Goal: Find specific page/section: Find specific page/section

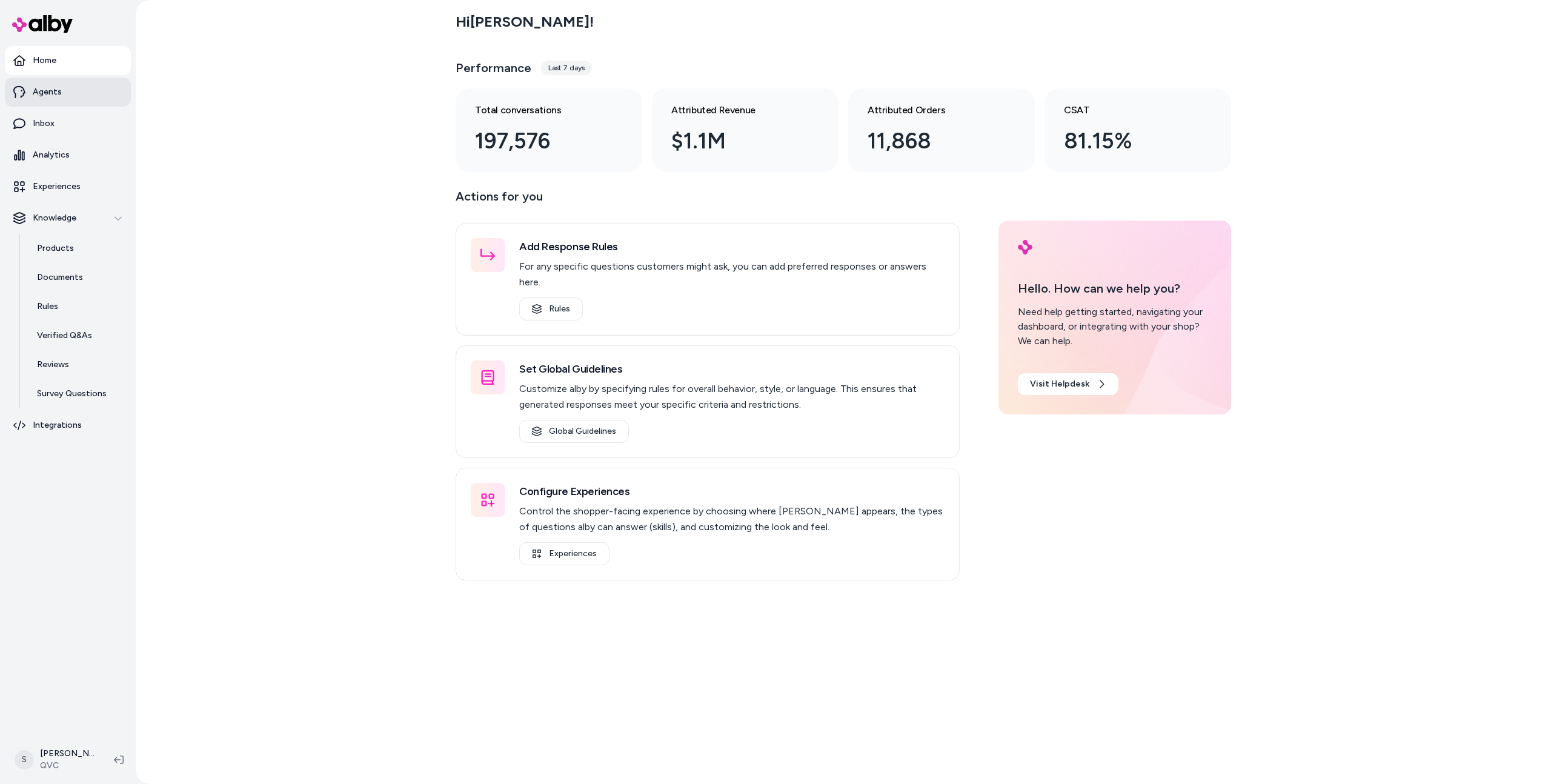
click at [45, 99] on link "Agents" at bounding box center [68, 92] width 126 height 29
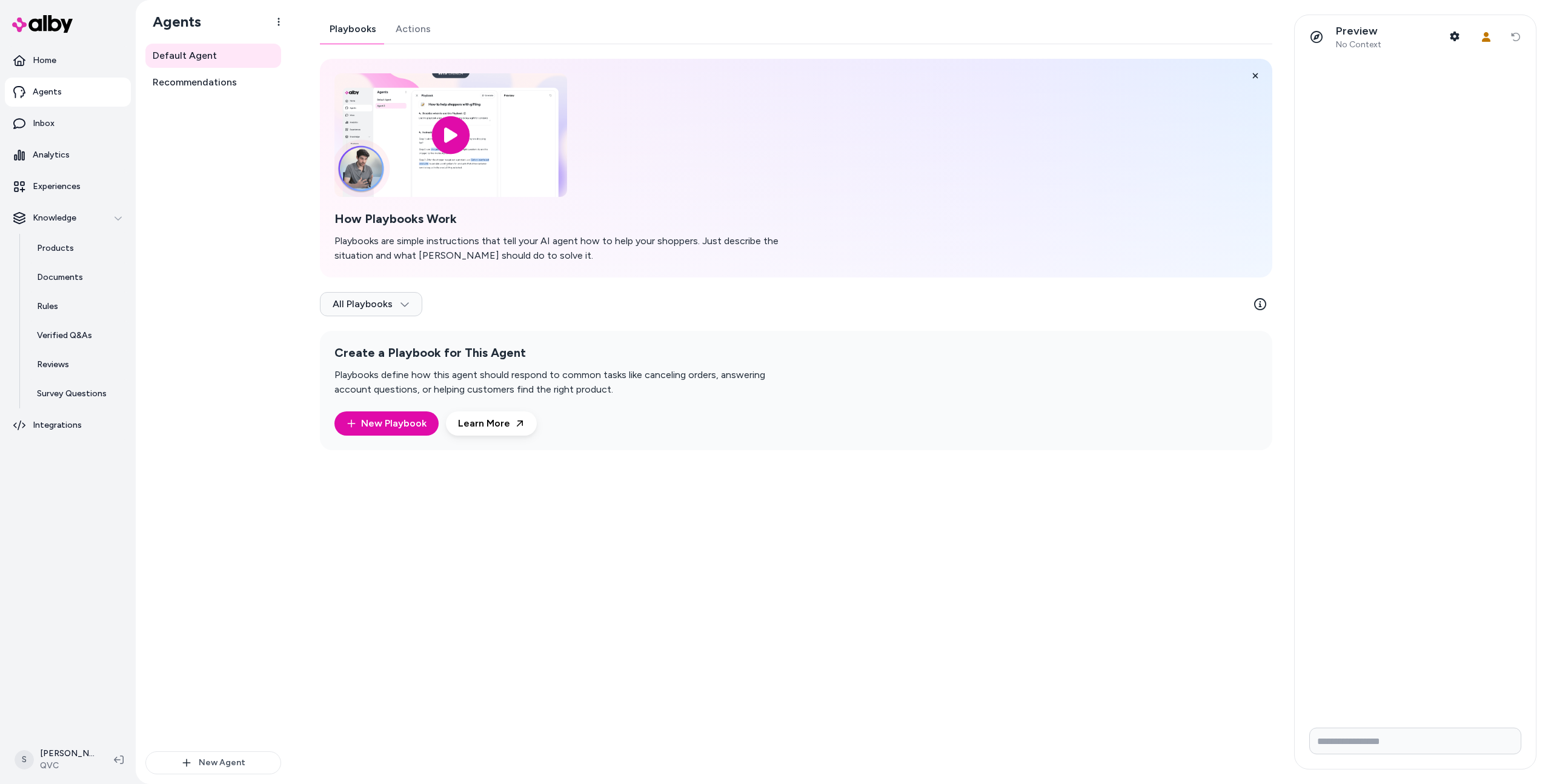
click at [386, 31] on link "Actions" at bounding box center [413, 29] width 54 height 29
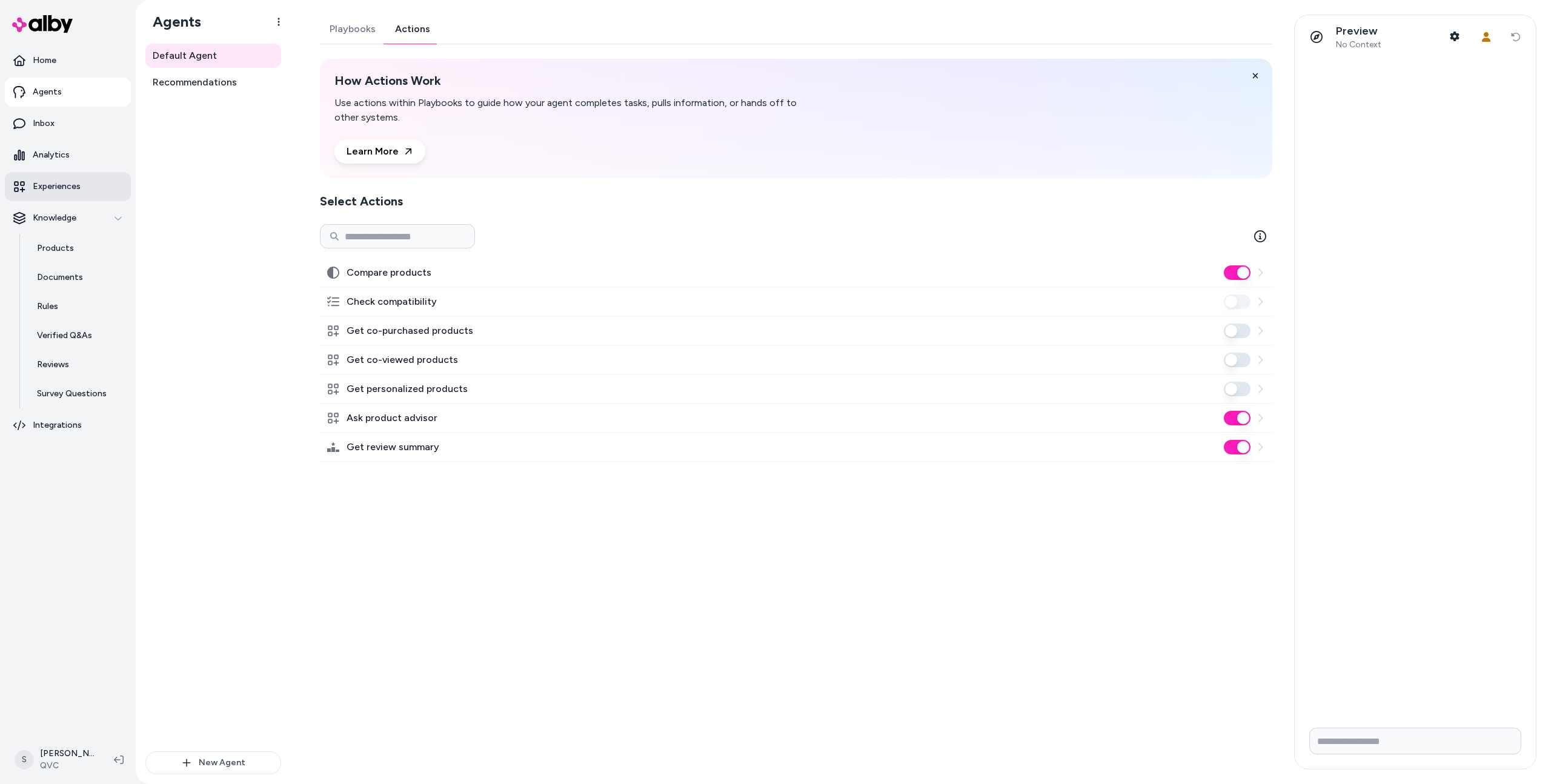
click at [58, 190] on p "Experiences" at bounding box center [56, 186] width 48 height 12
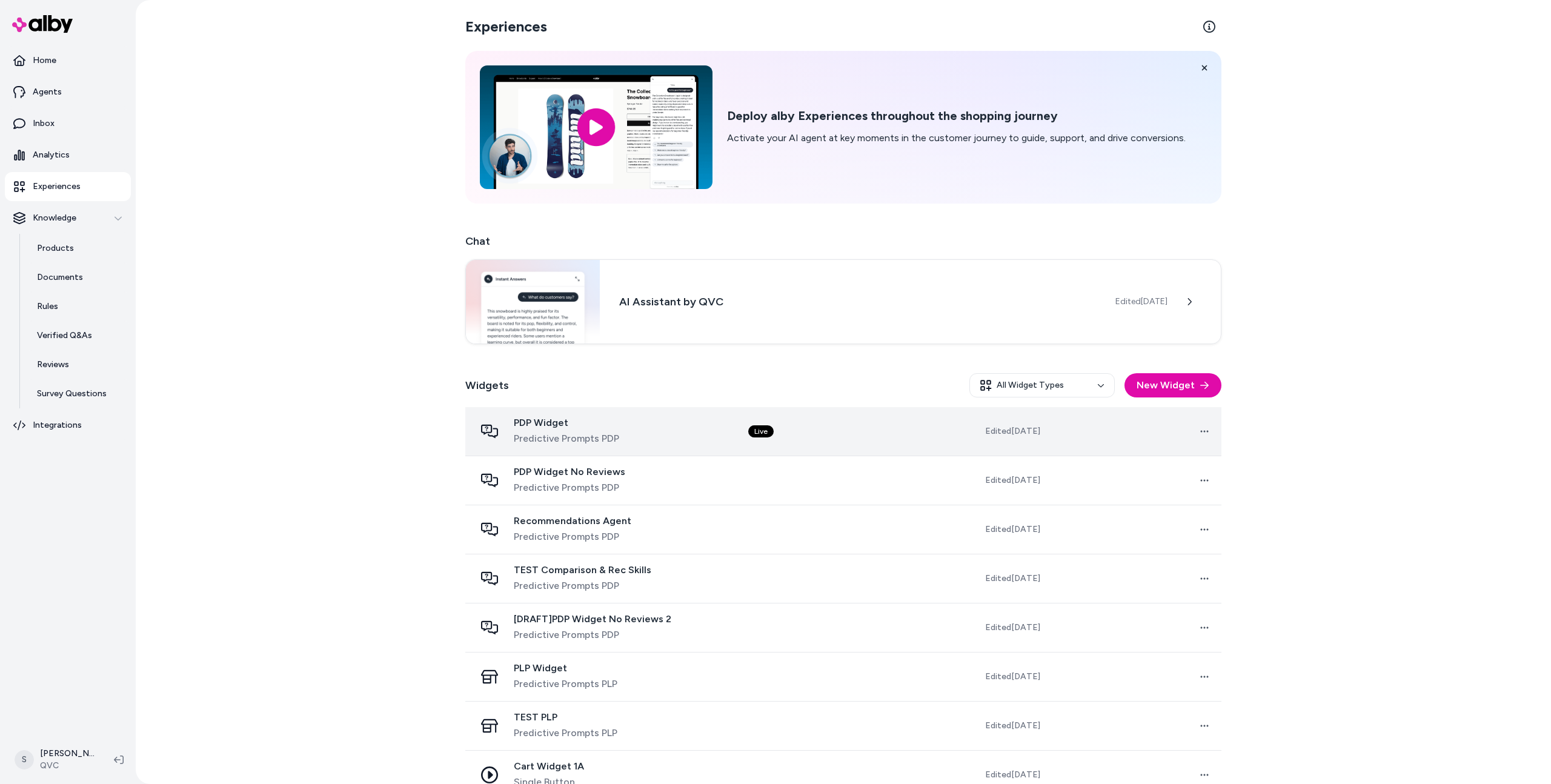
click at [657, 420] on div "PDP Widget Predictive Prompts PDP" at bounding box center [602, 431] width 254 height 29
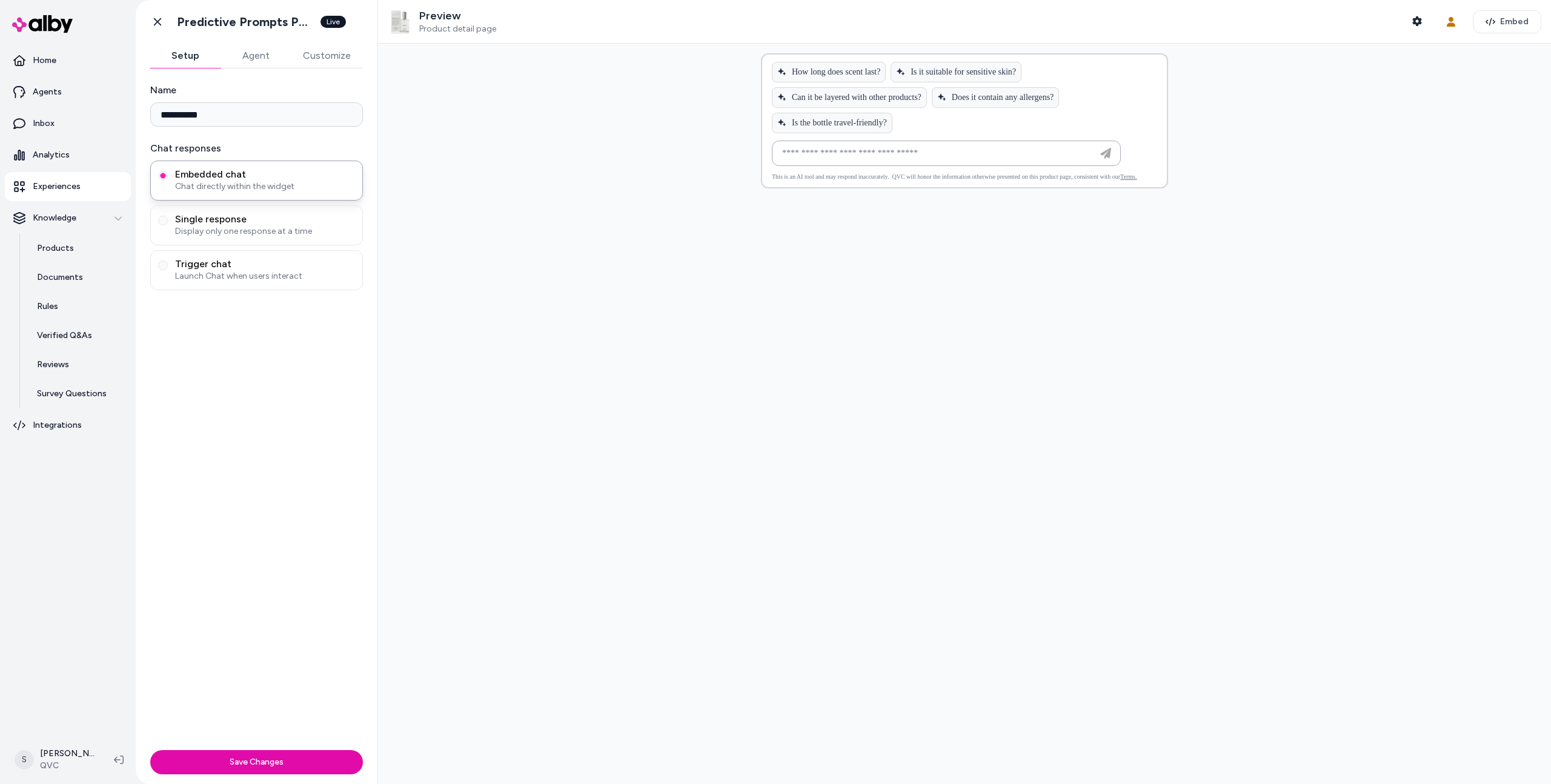
click at [234, 53] on button "Agent" at bounding box center [256, 56] width 70 height 24
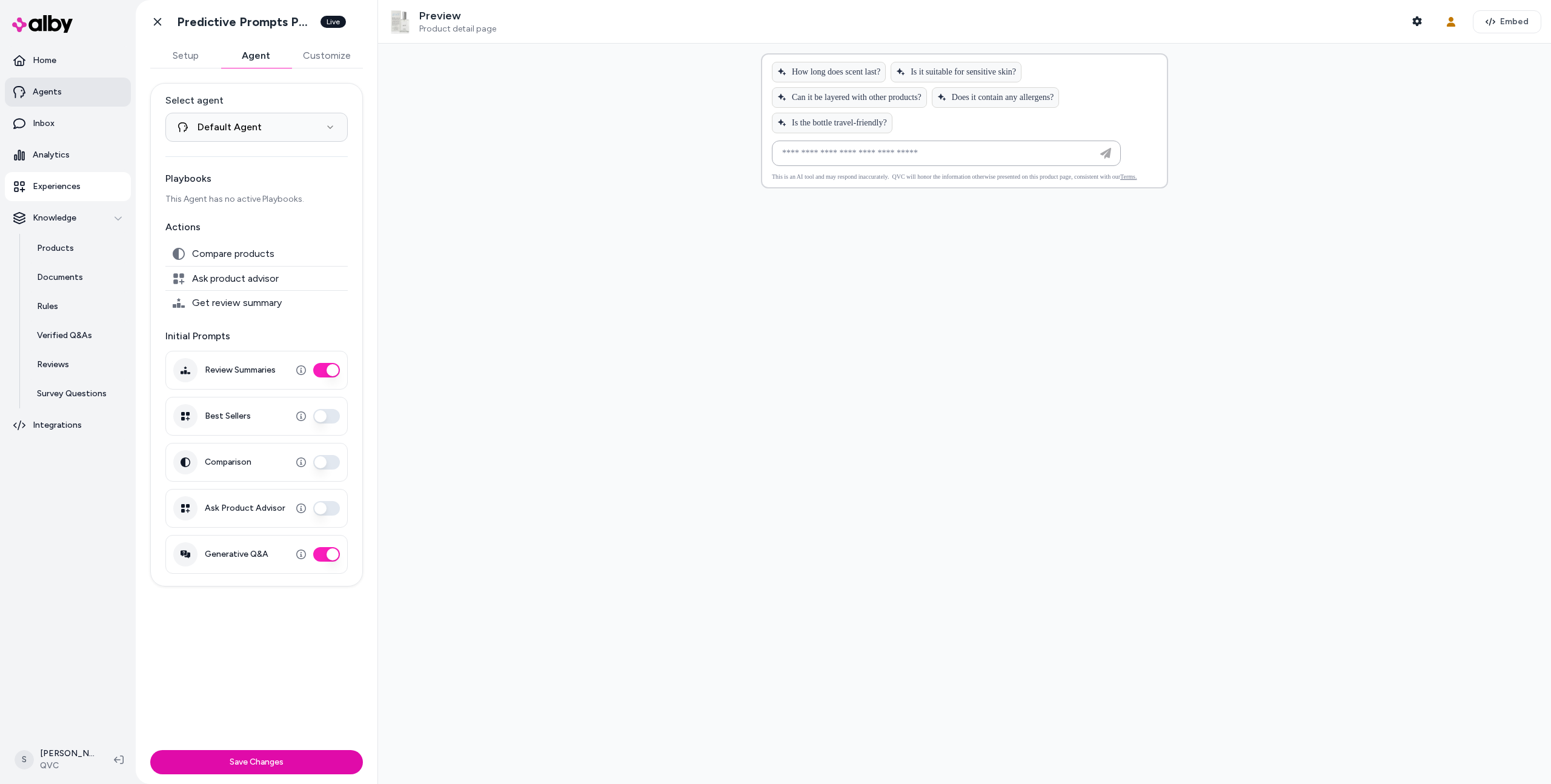
click at [86, 93] on link "Agents" at bounding box center [68, 92] width 126 height 29
click at [25, 84] on link "Agents" at bounding box center [68, 92] width 126 height 29
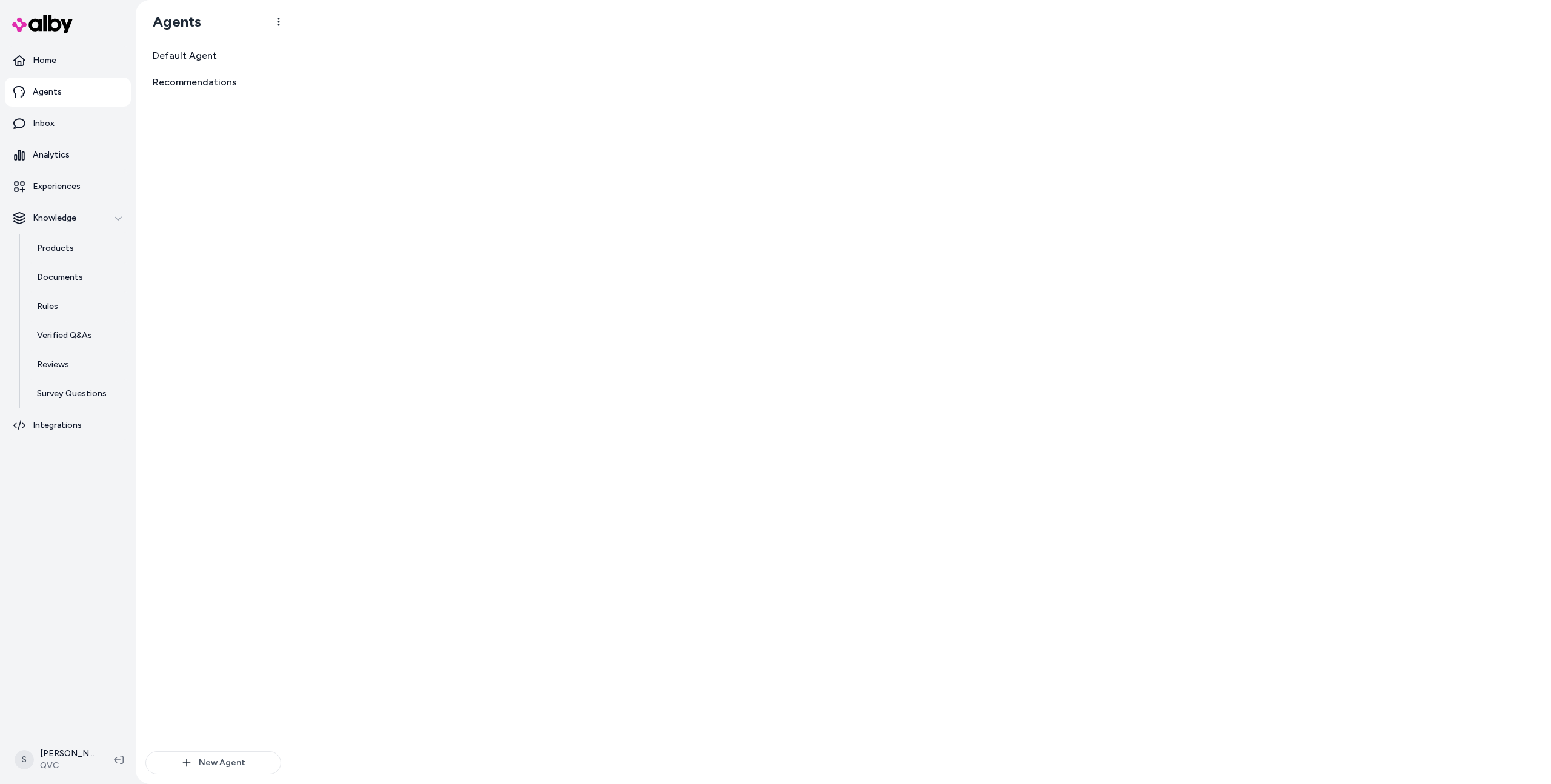
click at [184, 99] on div "Default Agent Recommendations" at bounding box center [213, 397] width 136 height 707
click at [181, 91] on link "Recommendations" at bounding box center [213, 83] width 136 height 24
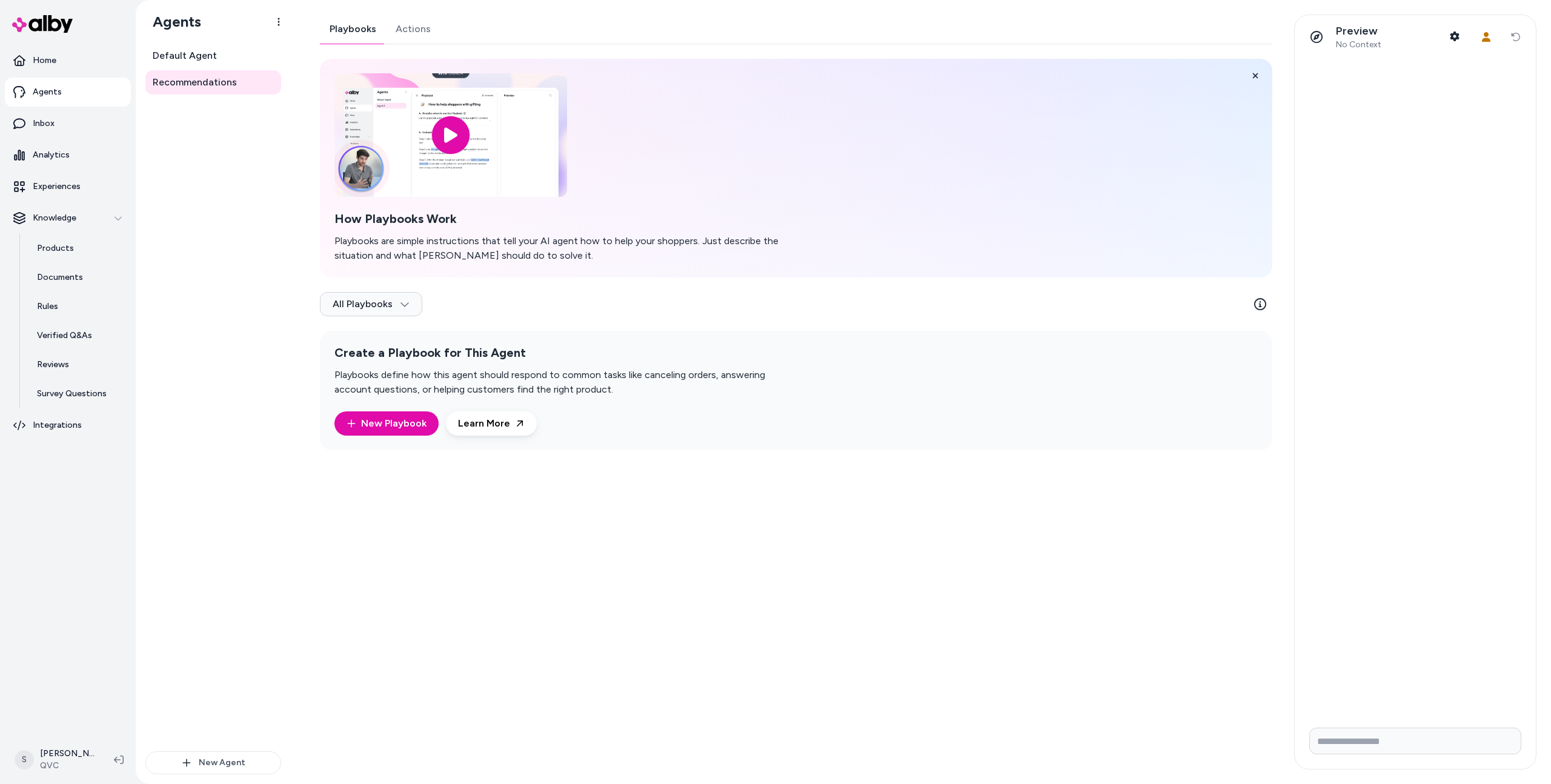
click at [406, 18] on link "Actions" at bounding box center [413, 29] width 54 height 29
